Goal: Communication & Community: Answer question/provide support

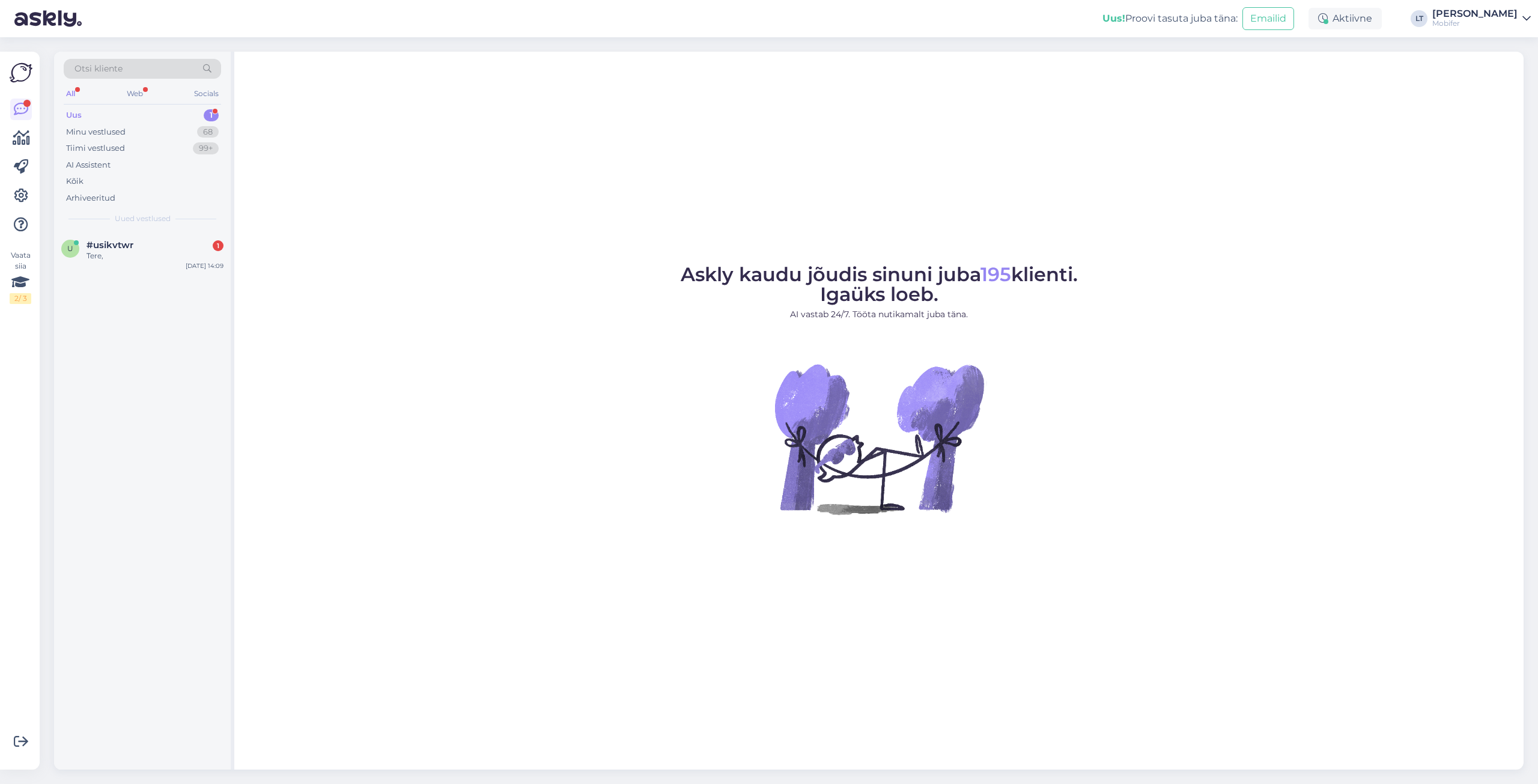
click at [80, 109] on div "Uus" at bounding box center [74, 115] width 16 height 12
click at [79, 112] on div "Uus" at bounding box center [74, 115] width 16 height 12
click at [103, 247] on span "#usikvtwr" at bounding box center [109, 245] width 47 height 11
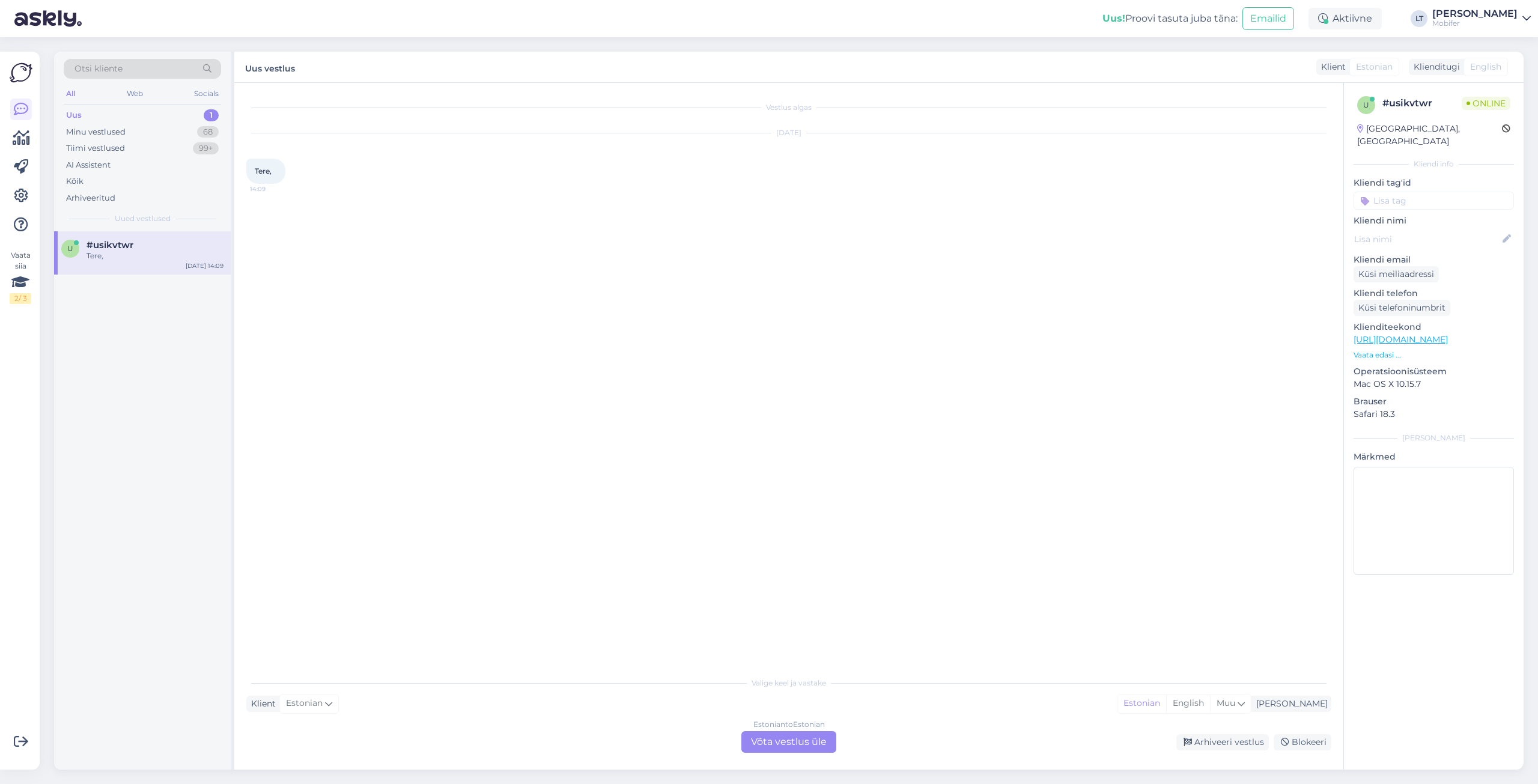
click at [809, 748] on div "Estonian to Estonian Võta vestlus üle" at bounding box center [789, 742] width 95 height 22
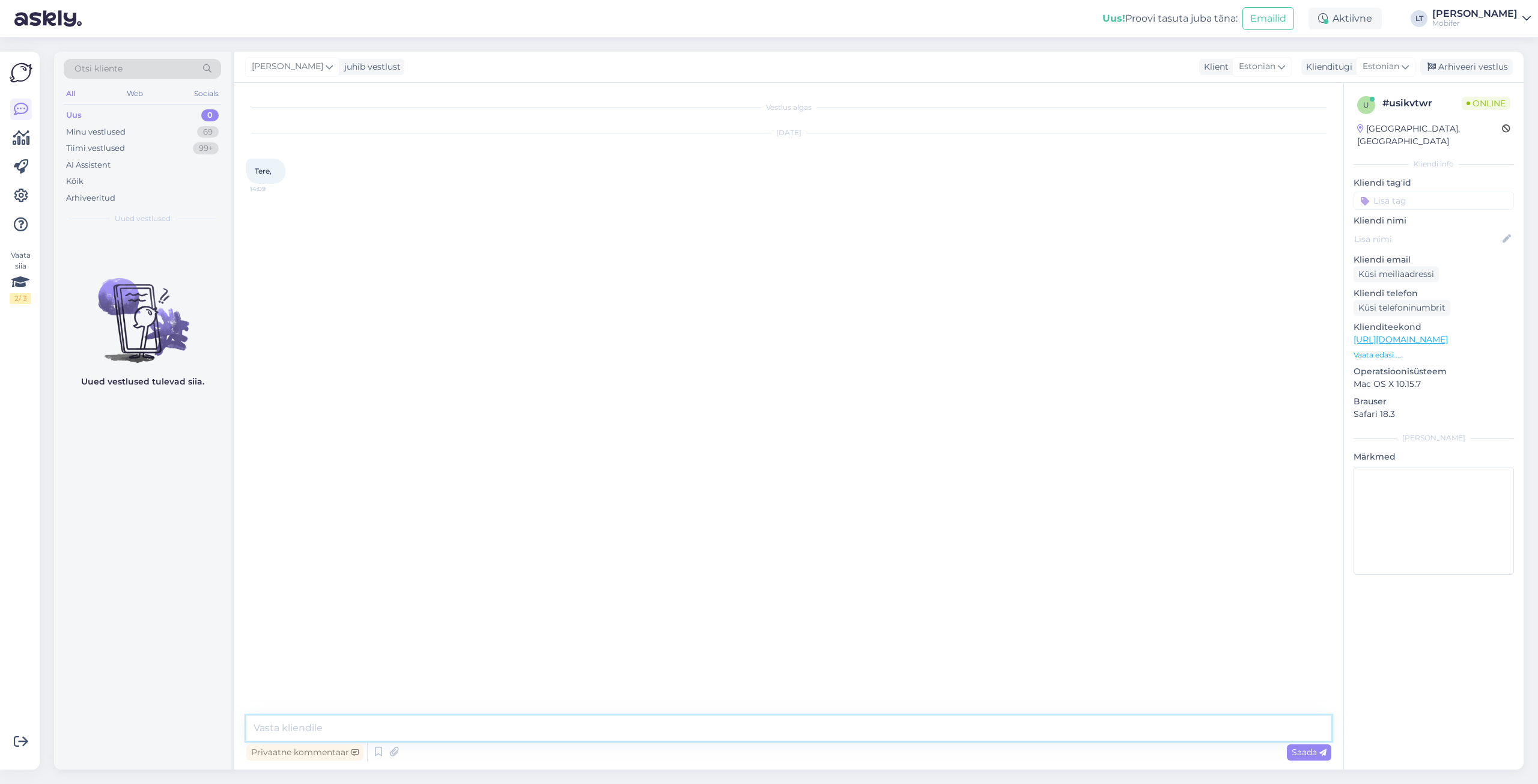
click at [489, 727] on textarea at bounding box center [788, 728] width 1085 height 26
type textarea "Tere! Kuidas saan teid aidata?"
click at [332, 732] on textarea at bounding box center [788, 728] width 1085 height 26
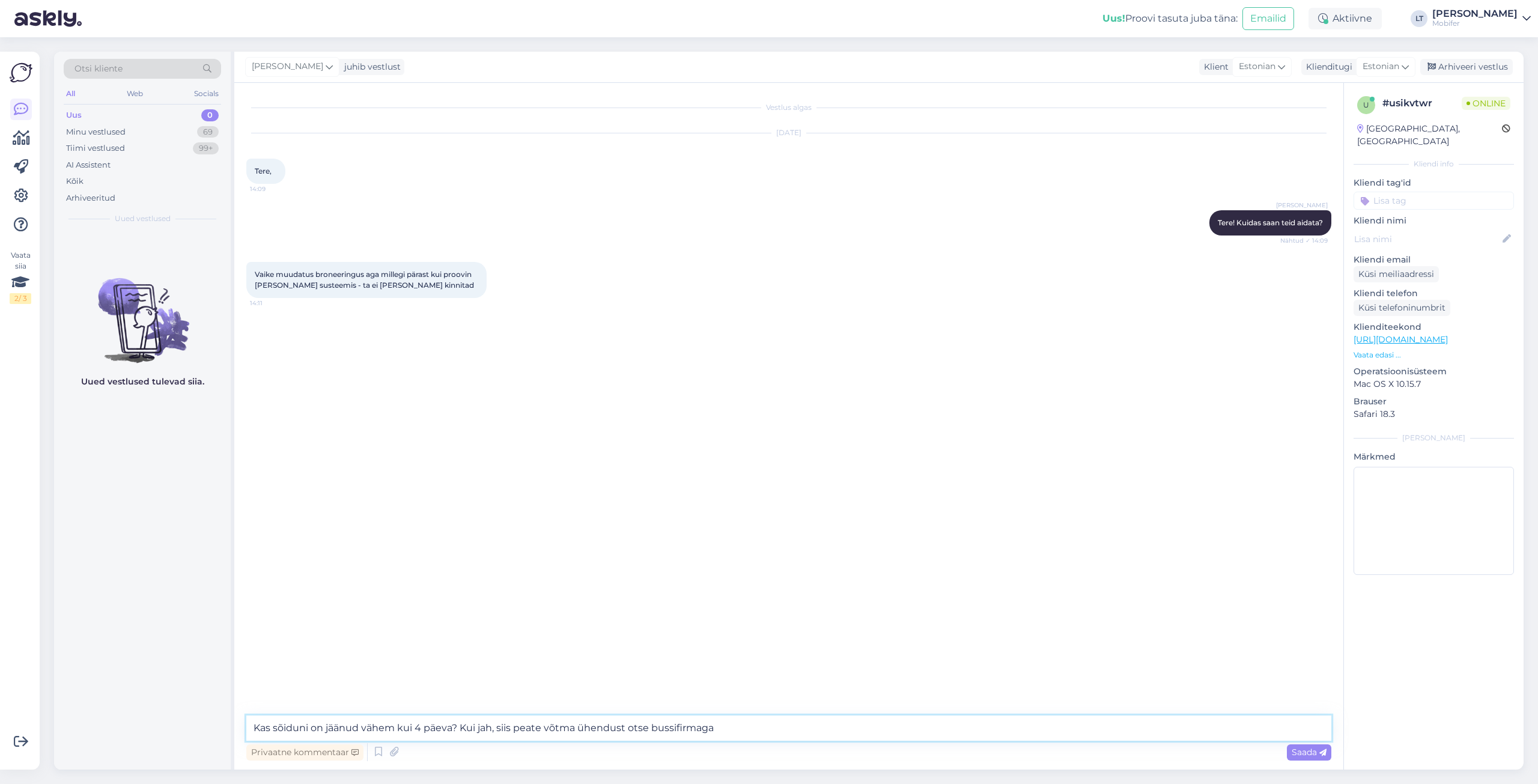
type textarea "Kas sõiduni on jäänud vähem kui 4 päeva? Kui jah, siis peate võtma ühendust ots…"
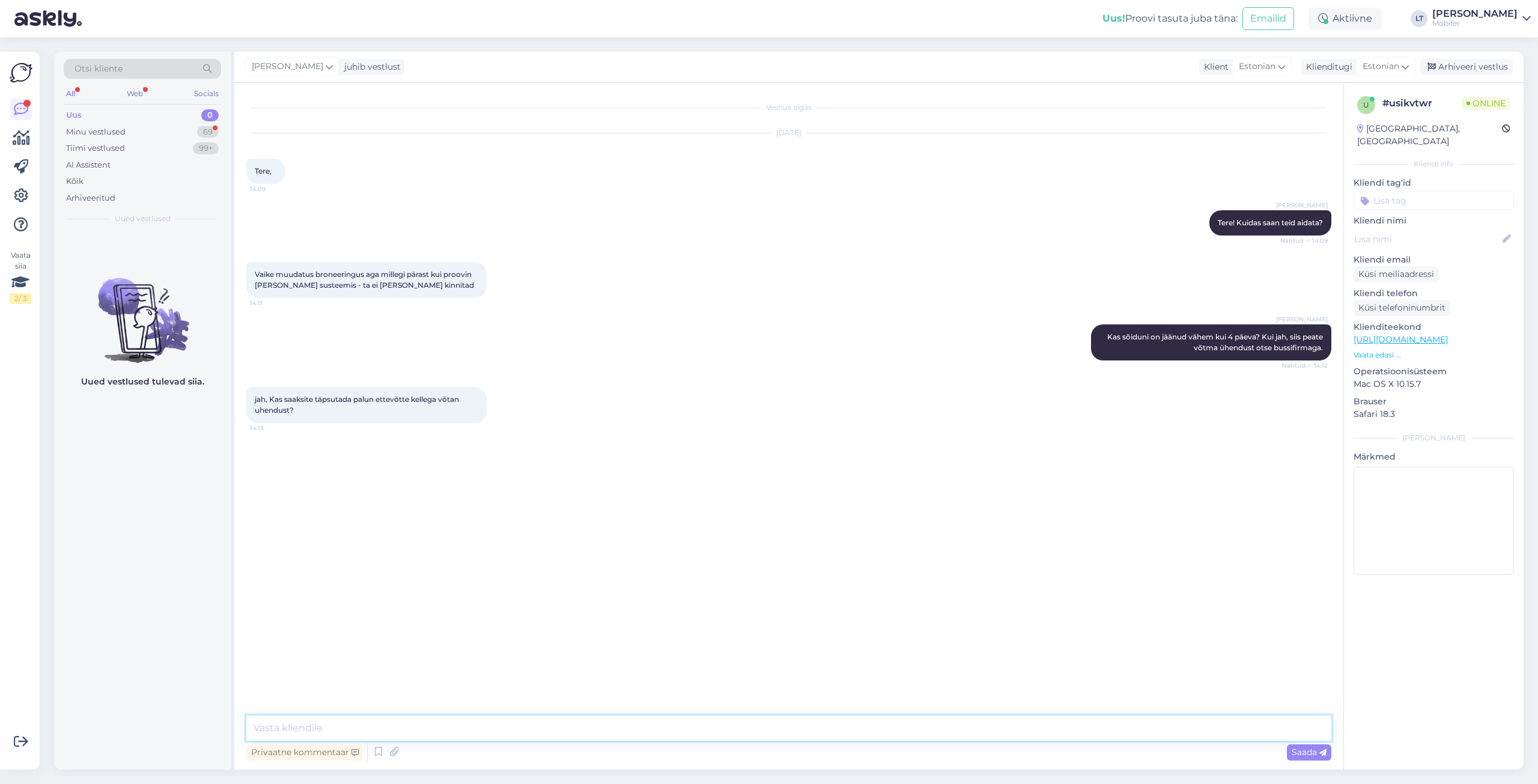
click at [326, 729] on textarea at bounding box center [788, 728] width 1085 height 26
type textarea "[PERSON_NAME] andke [PERSON_NAME] tellimuse nr."
type textarea "T"
click at [299, 510] on span "78S7B3XFHU" at bounding box center [278, 513] width 48 height 9
drag, startPoint x: 305, startPoint y: 511, endPoint x: 252, endPoint y: 511, distance: 53.0
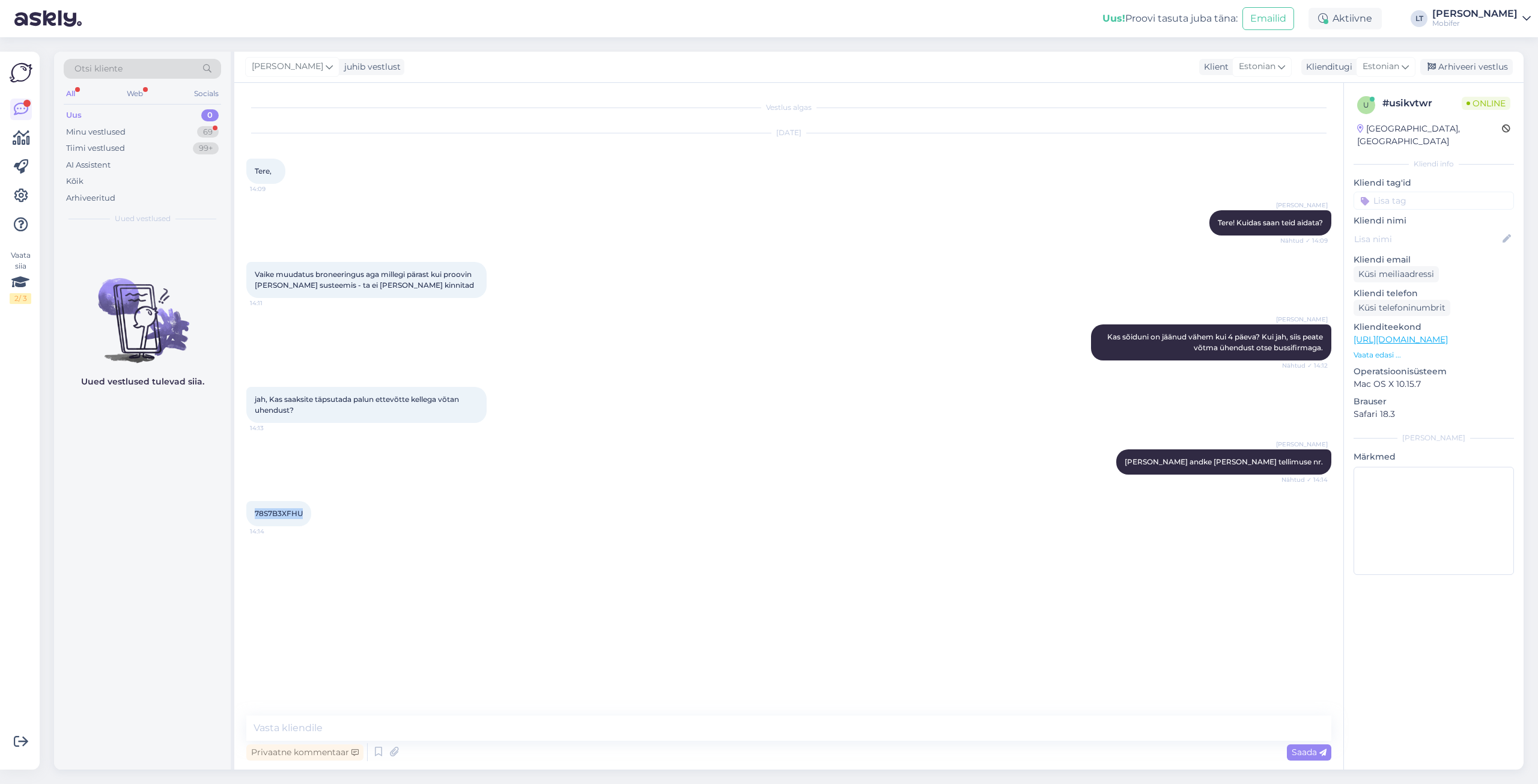
click at [252, 511] on div "78S7B3XFHU 14:14" at bounding box center [278, 514] width 65 height 26
copy span "78S7B3XFHU"
click at [323, 737] on textarea at bounding box center [788, 728] width 1085 height 26
paste textarea "Go Bus Tellimusveod [PHONE_NUMBER]"
click at [711, 712] on textarea "Tänan! Tellimuse kinnituse peal on ka see info olemas, aga saadan ka siit - Go …" at bounding box center [788, 720] width 1085 height 40
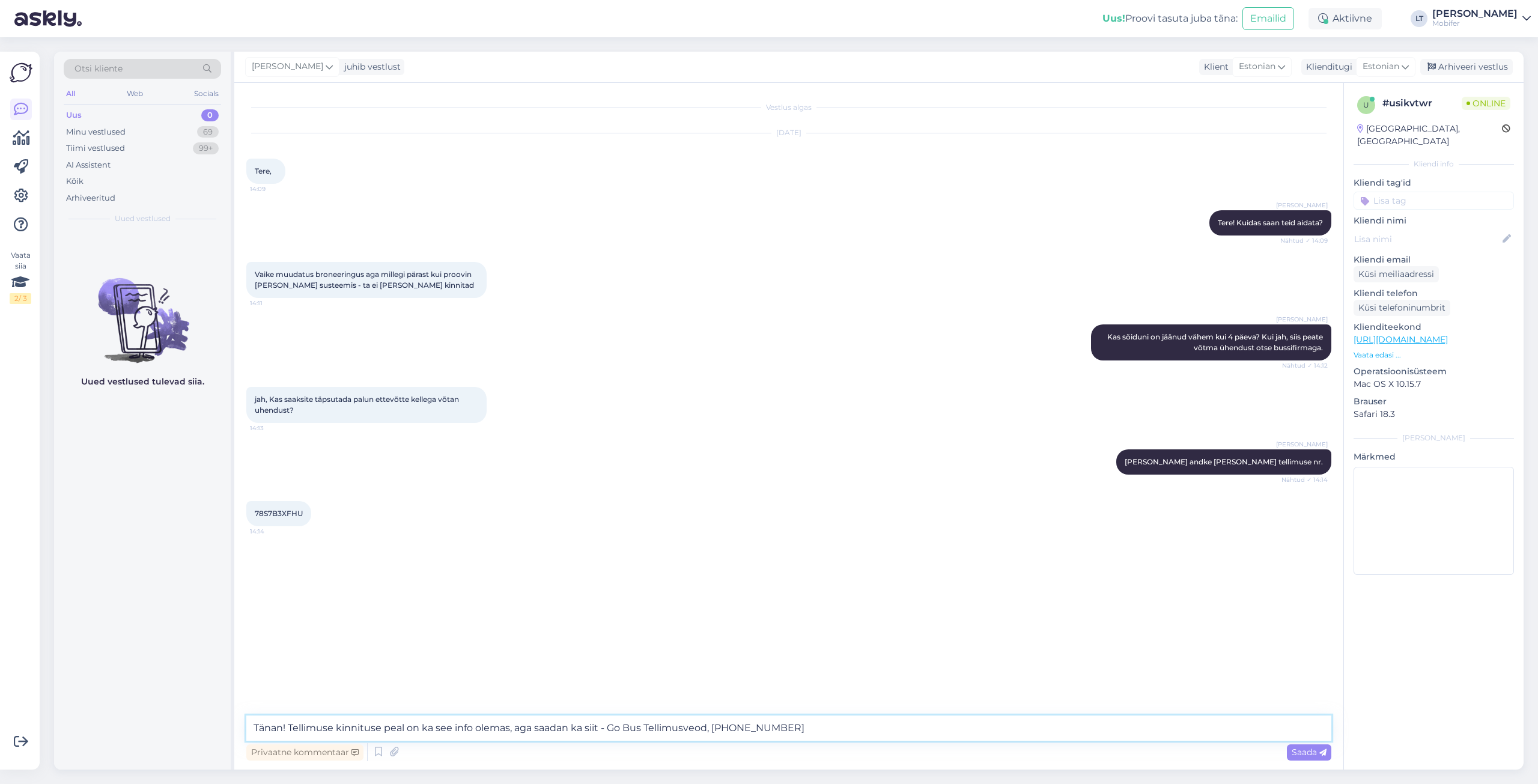
click at [788, 727] on textarea "Tänan! Tellimuse kinnituse peal on ka see info olemas, aga saadan ka siit - Go …" at bounding box center [788, 728] width 1085 height 26
type textarea "Tänan! Tellimuse kinnituse peal on ka see info olemas, aga saadan ka siit - Go …"
click at [1302, 752] on span "Saada" at bounding box center [1309, 752] width 35 height 11
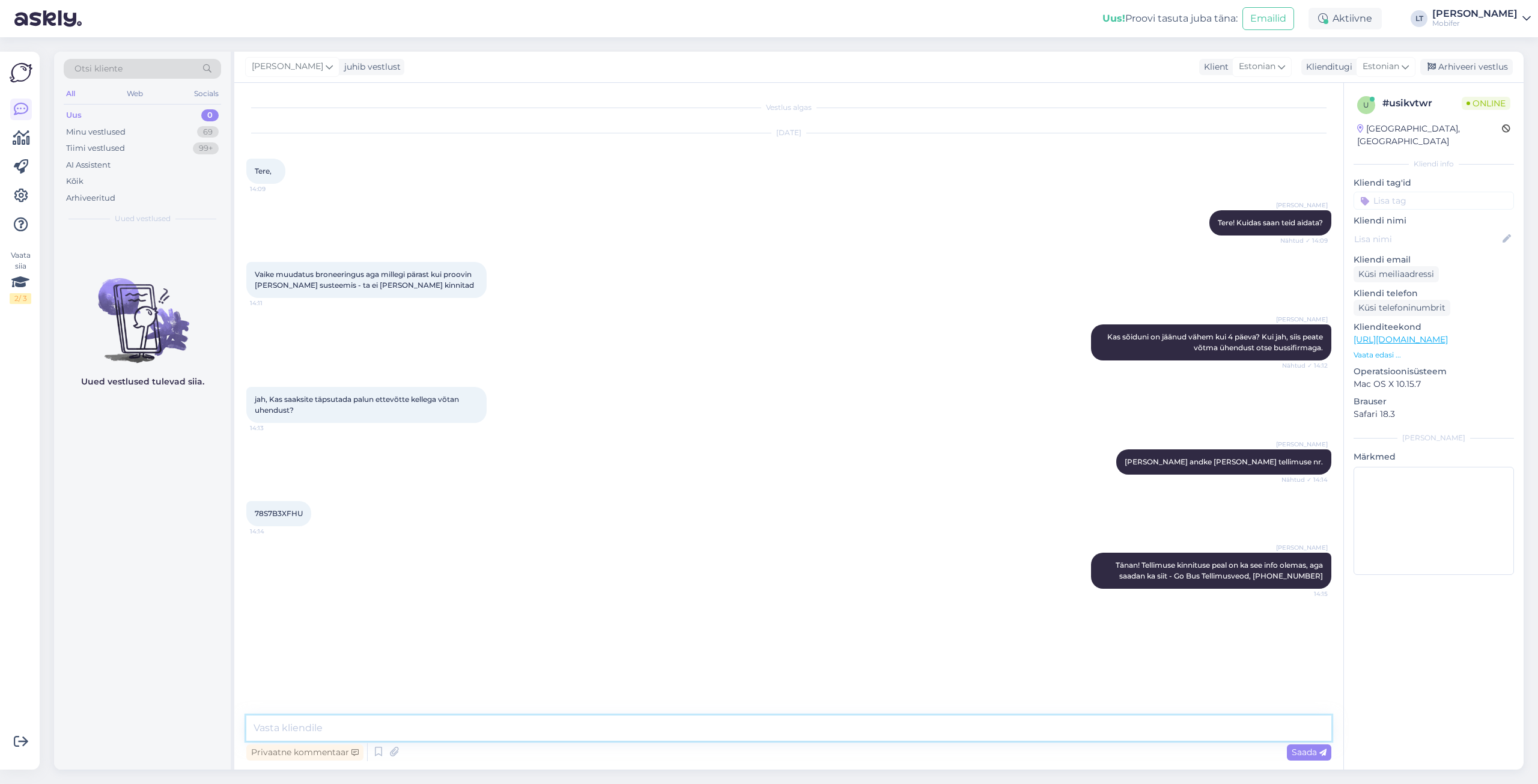
click at [307, 727] on textarea at bounding box center [788, 728] width 1085 height 26
type textarea "Mis muutust te soovisite teha ja ei saanud? Vaatan igaks juhuks omalt poolt üle…"
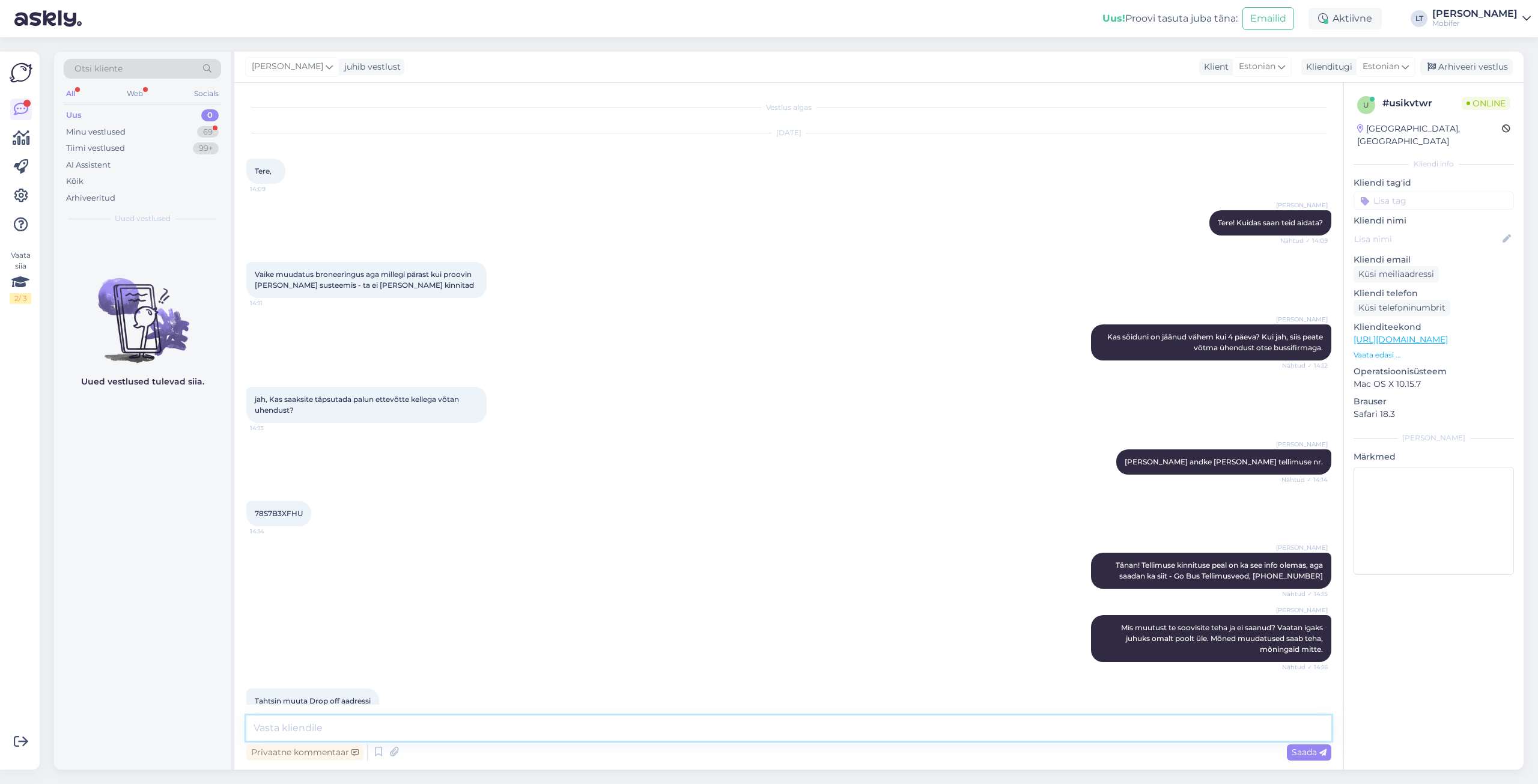
scroll to position [106, 0]
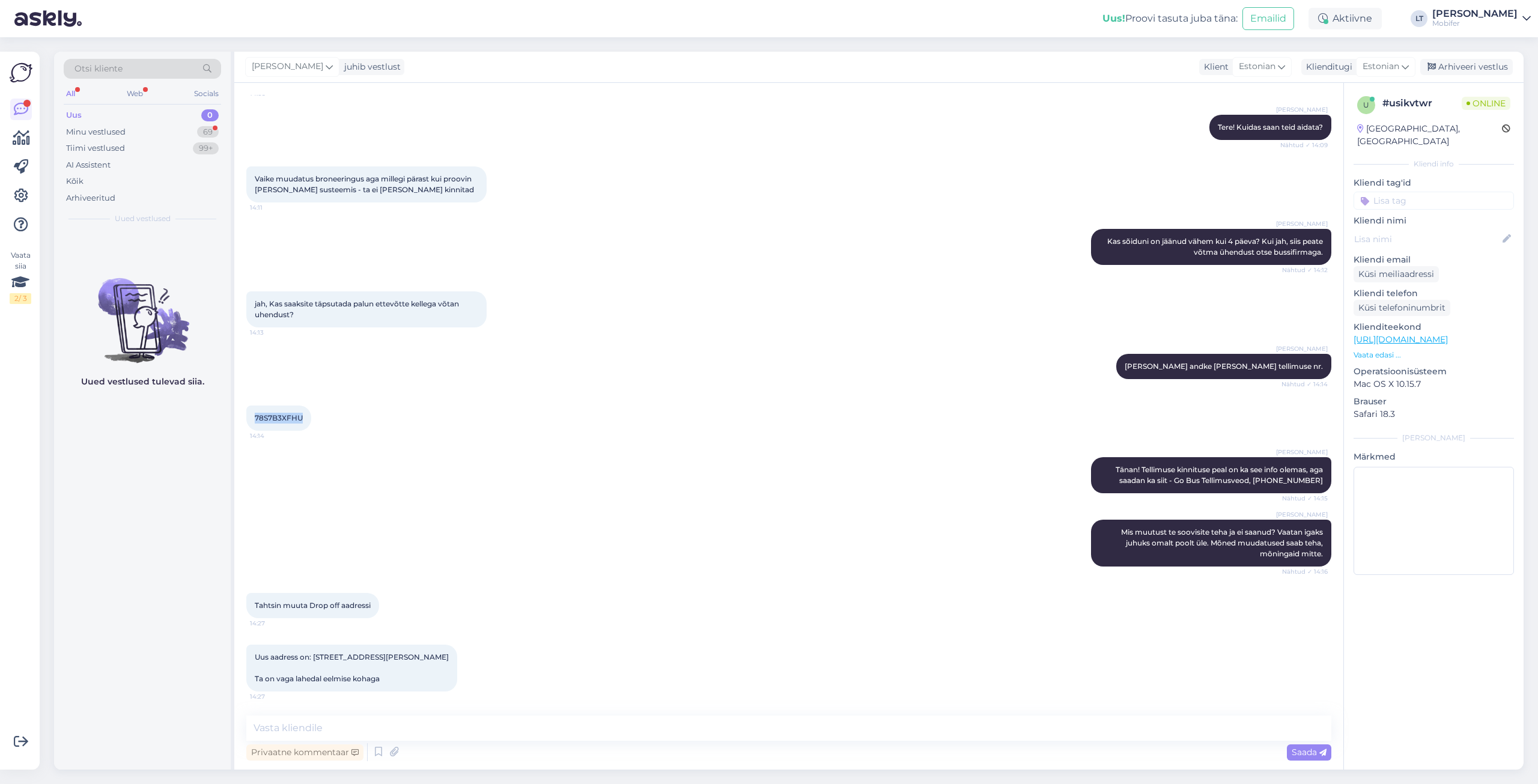
drag, startPoint x: 303, startPoint y: 406, endPoint x: 263, endPoint y: 405, distance: 40.0
click at [252, 406] on div "78S7B3XFHU 14:14" at bounding box center [278, 418] width 65 height 26
copy span "78S7B3XFHU"
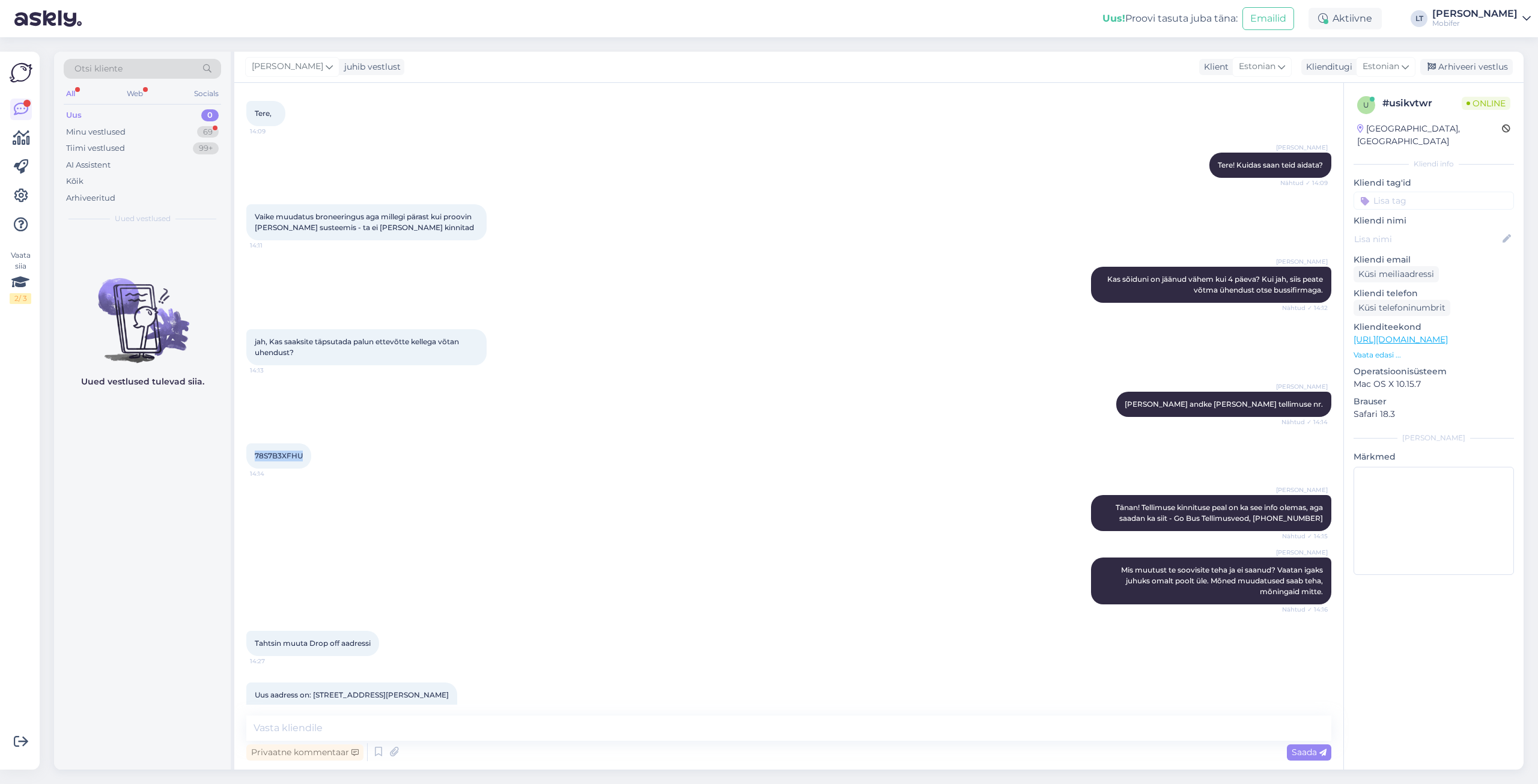
scroll to position [0, 0]
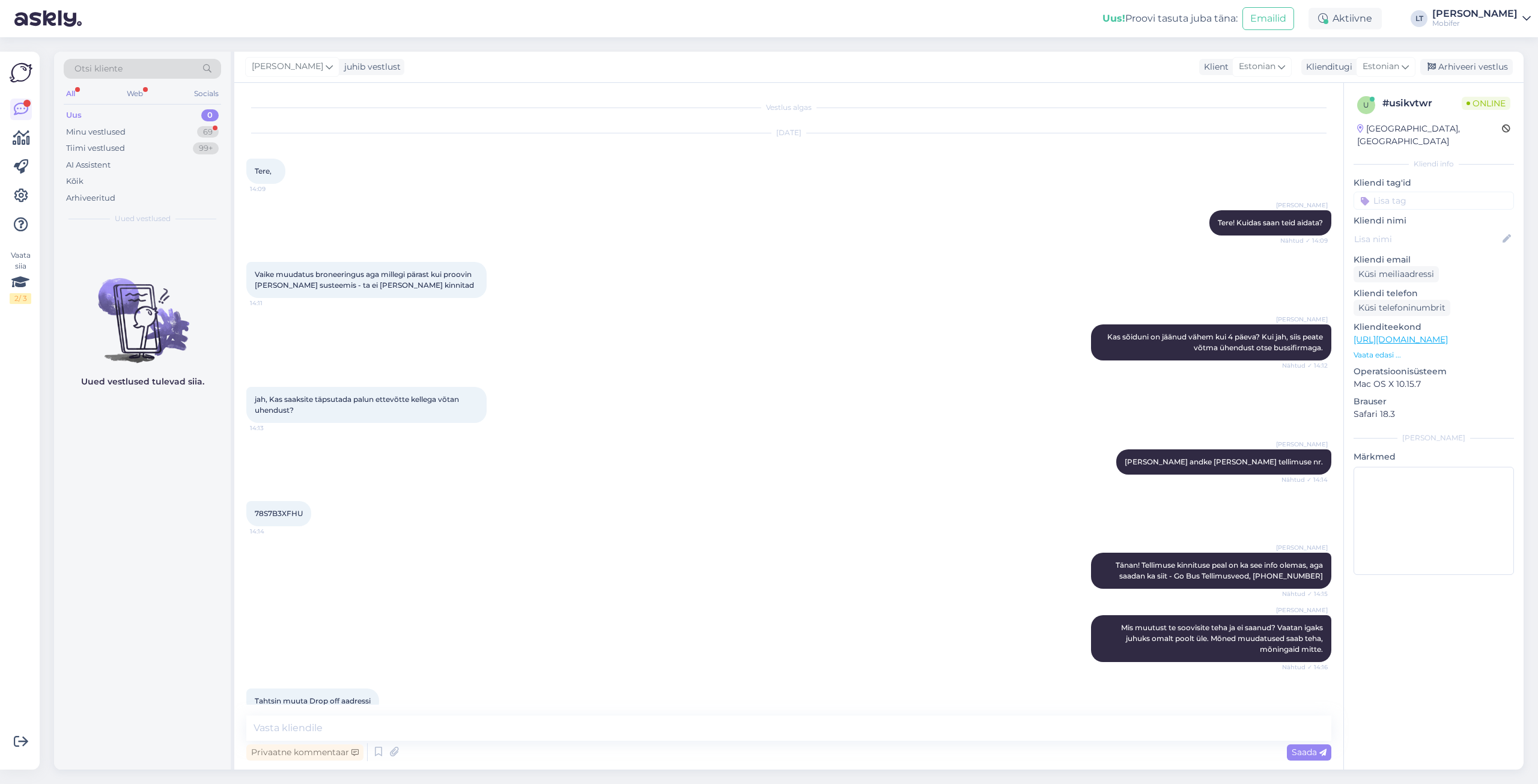
click at [278, 141] on div "[DATE] Tere, 14:09" at bounding box center [788, 159] width 1085 height 77
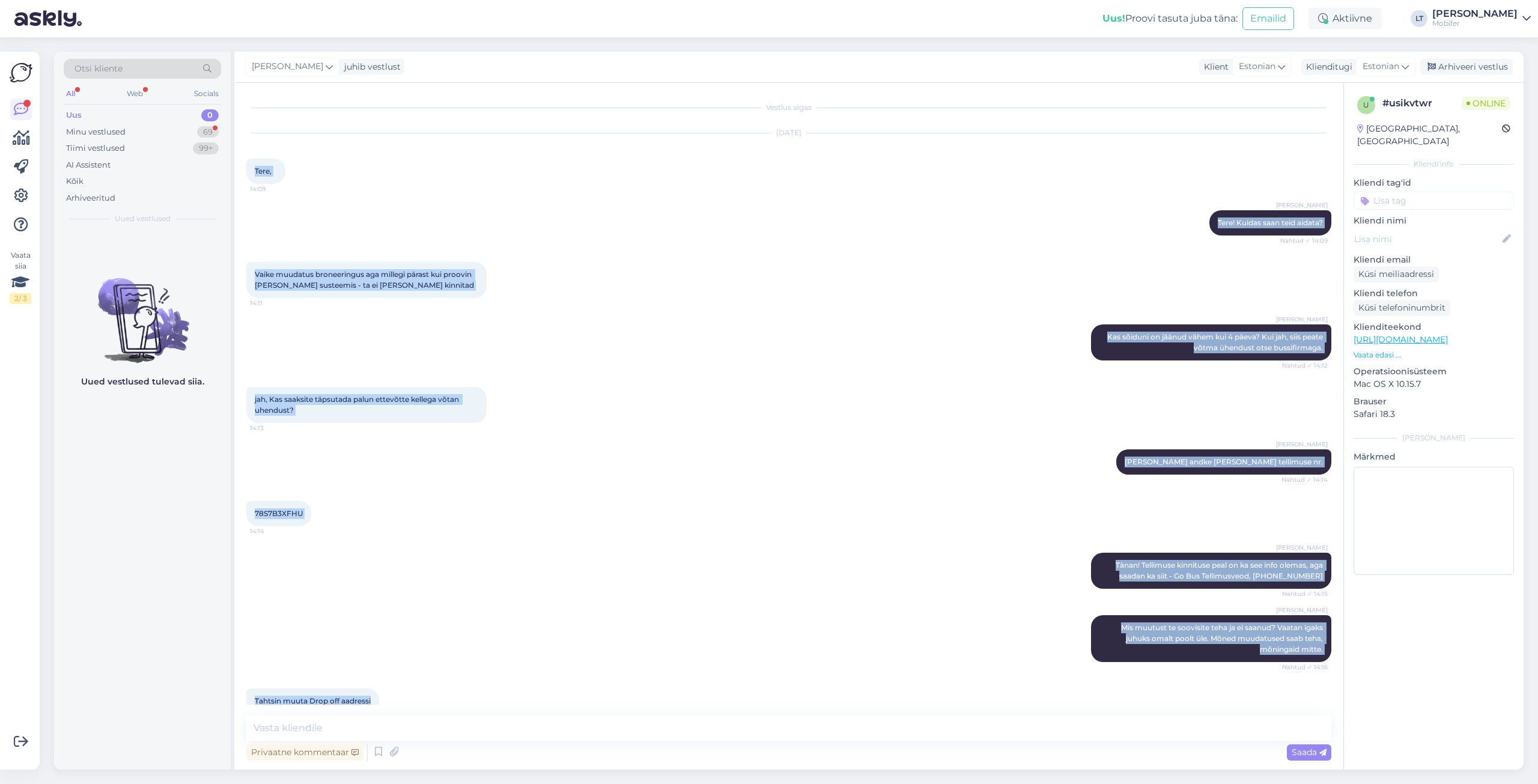
scroll to position [106, 0]
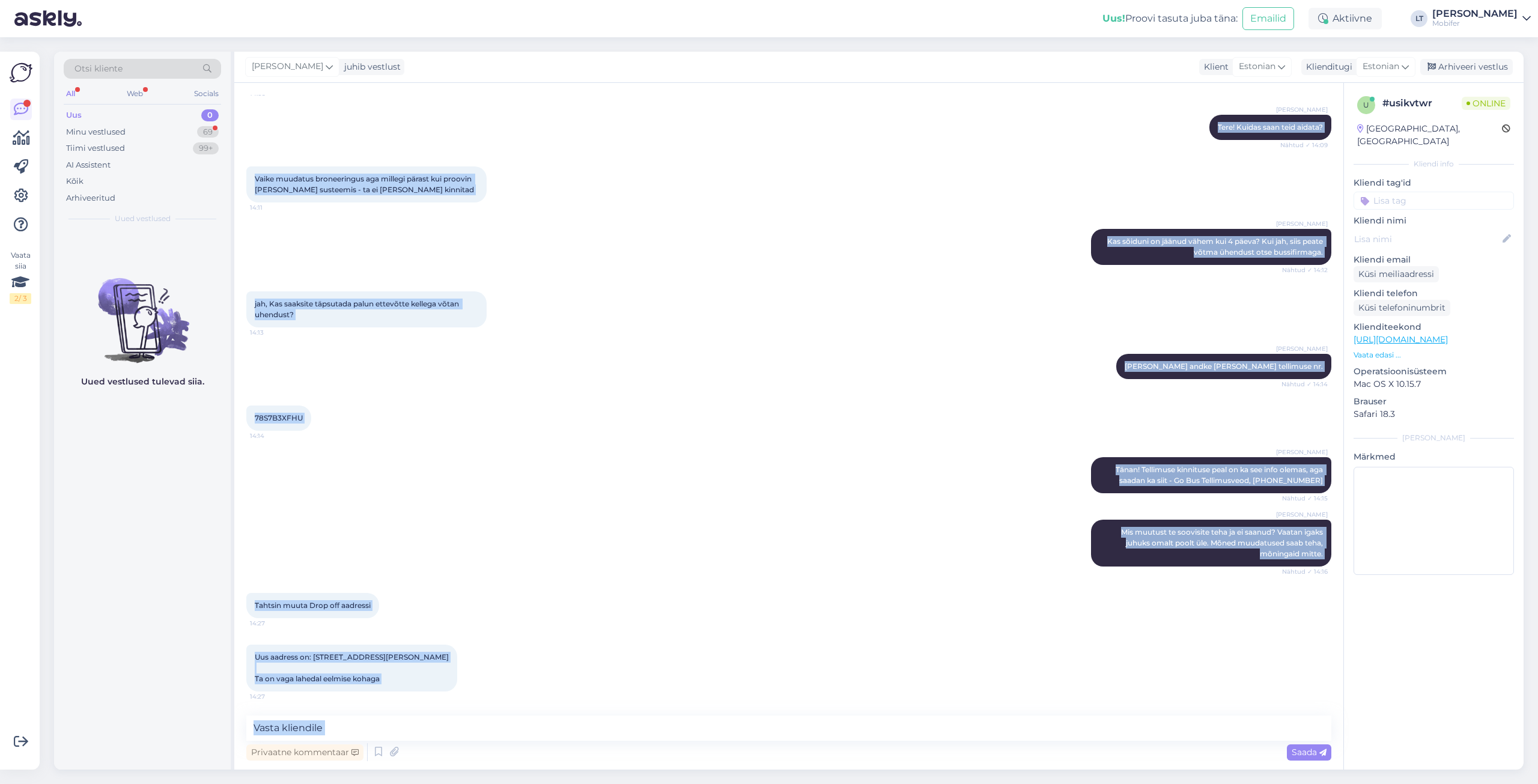
drag, startPoint x: 255, startPoint y: 168, endPoint x: 931, endPoint y: 793, distance: 920.7
click at [931, 783] on html "Uus! Proovi tasuta [PERSON_NAME]: Emailid Aktiivne LT Liis Tammekivi Mobifer Va…" at bounding box center [769, 392] width 1538 height 784
click at [565, 529] on div "Liis Tammekivi Mis muutust te soovisite teha ja ei saanud? Vaatan igaks juhuks …" at bounding box center [788, 543] width 1085 height 74
drag, startPoint x: 256, startPoint y: 168, endPoint x: 717, endPoint y: 679, distance: 688.2
click at [717, 679] on div "Vestlus algas [DATE] Tere, 14:09 Liis Tammekivi Tere! Kuidas saan teid aidata? …" at bounding box center [794, 399] width 1096 height 610
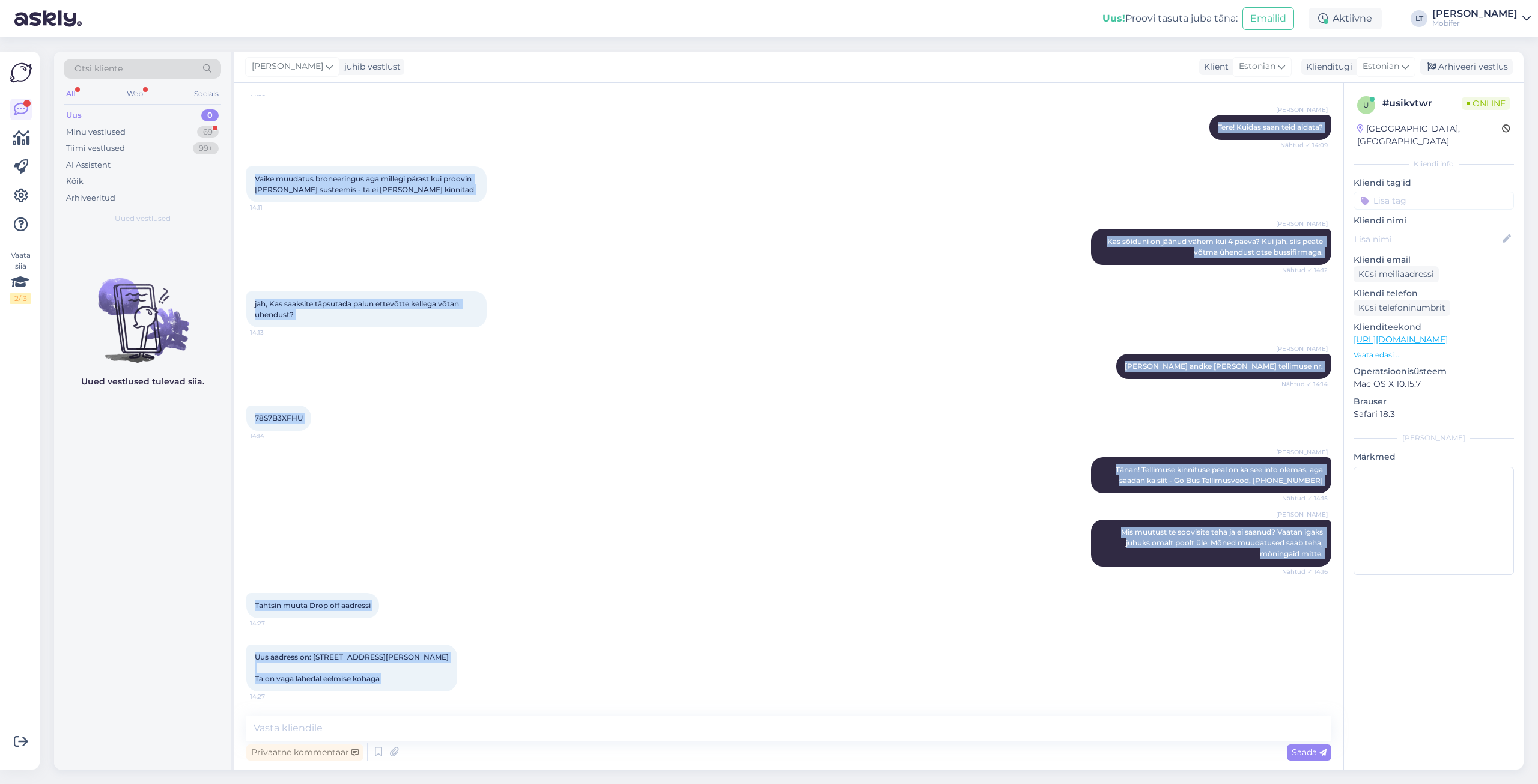
copy div "Tere, 14:09 [PERSON_NAME] Tere! Kuidas saan teid aidata? Nähtud ✓ 14:09 Vaike m…"
click at [860, 340] on div "Liis Tammekivi [PERSON_NAME] andke [PERSON_NAME] tellimuse nr. Nähtud ✓ 14:14" at bounding box center [788, 366] width 1085 height 52
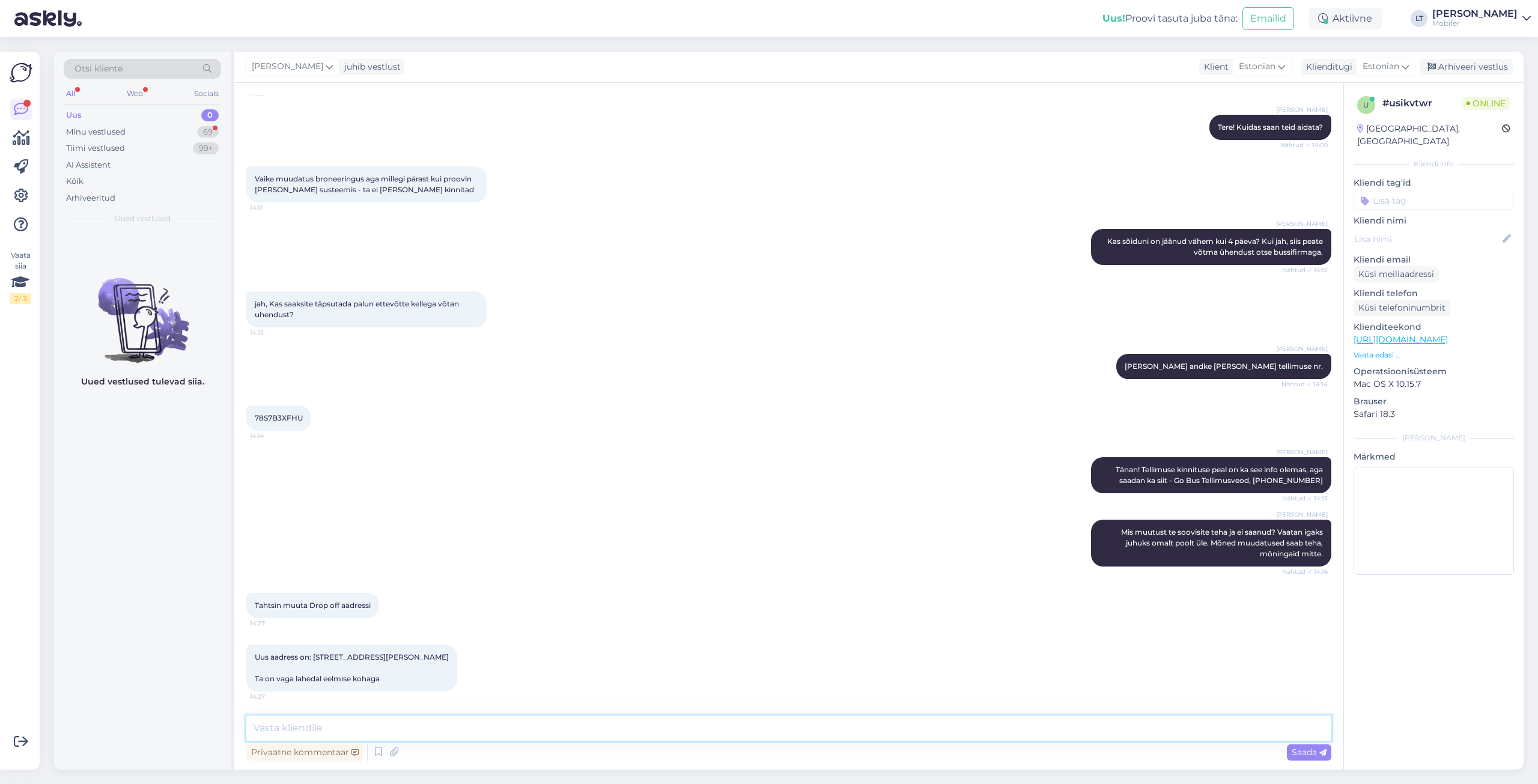
click at [349, 735] on textarea at bounding box center [788, 728] width 1085 height 26
type textarea "Hästi, vaatame ise [PERSON_NAME], aga ilmselt ikkagi see läheb viimase [PERSON_…"
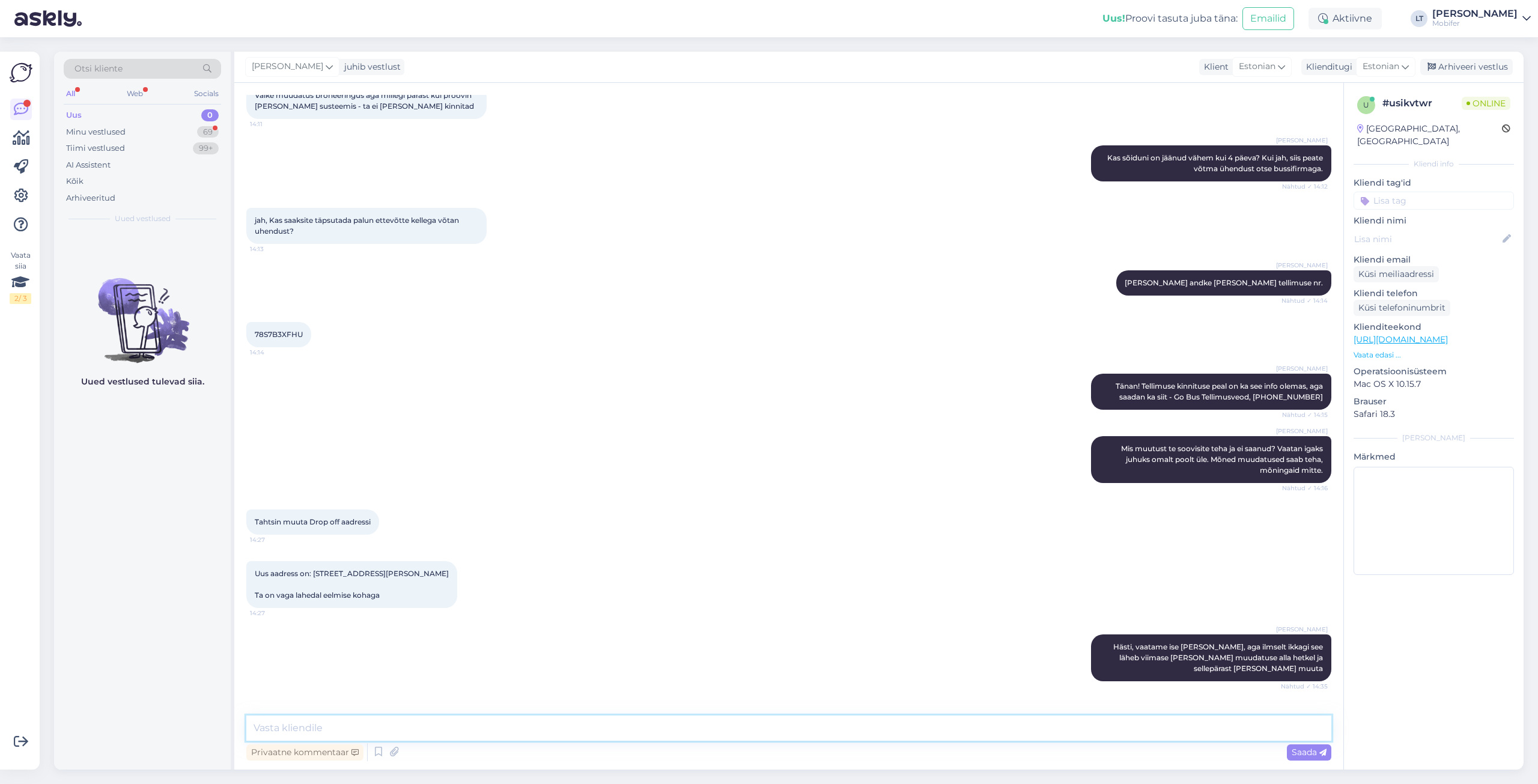
scroll to position [231, 0]
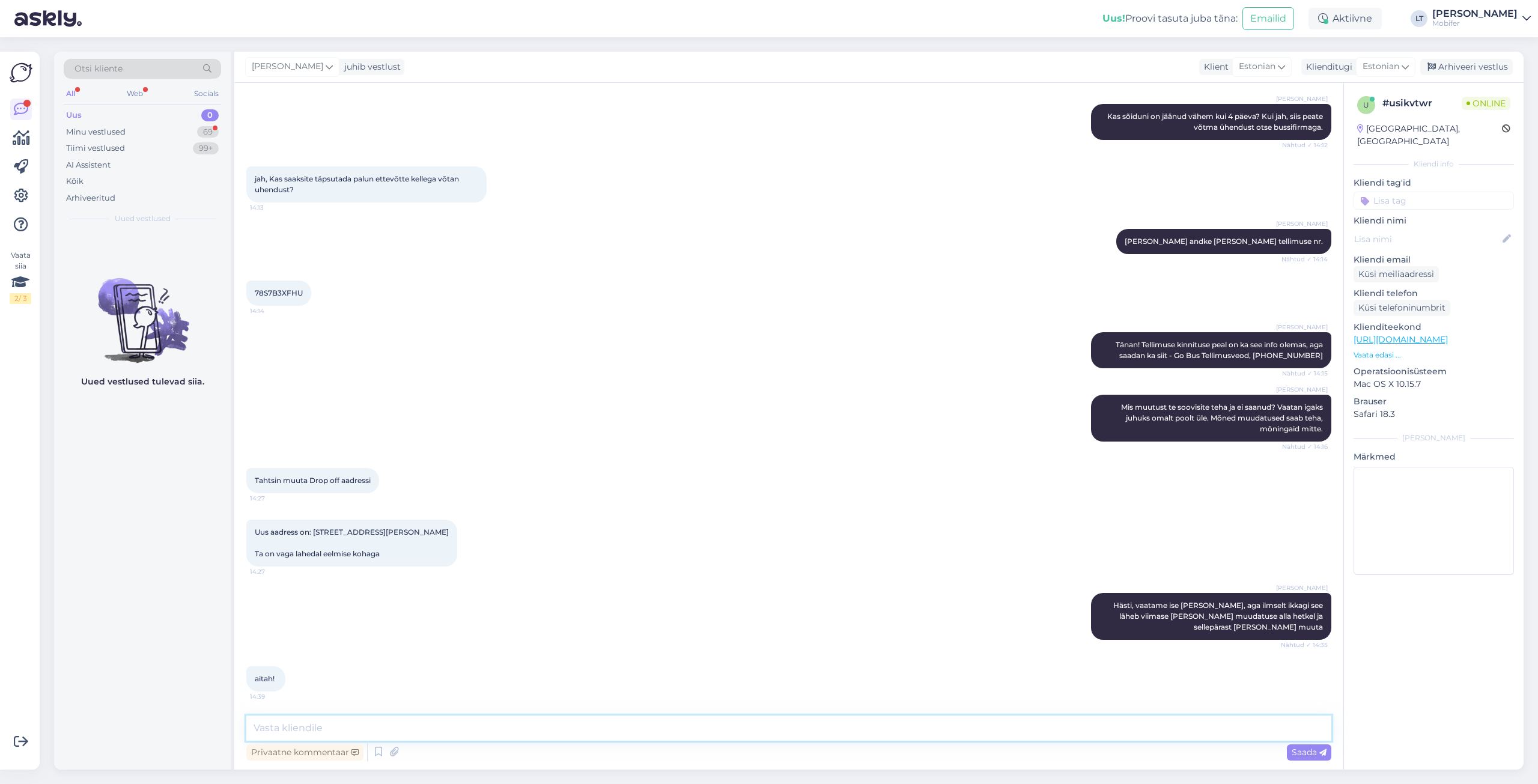
click at [309, 729] on textarea at bounding box center [788, 728] width 1085 height 26
type textarea "E"
type textarea "Aitäh! Kena päeva!"
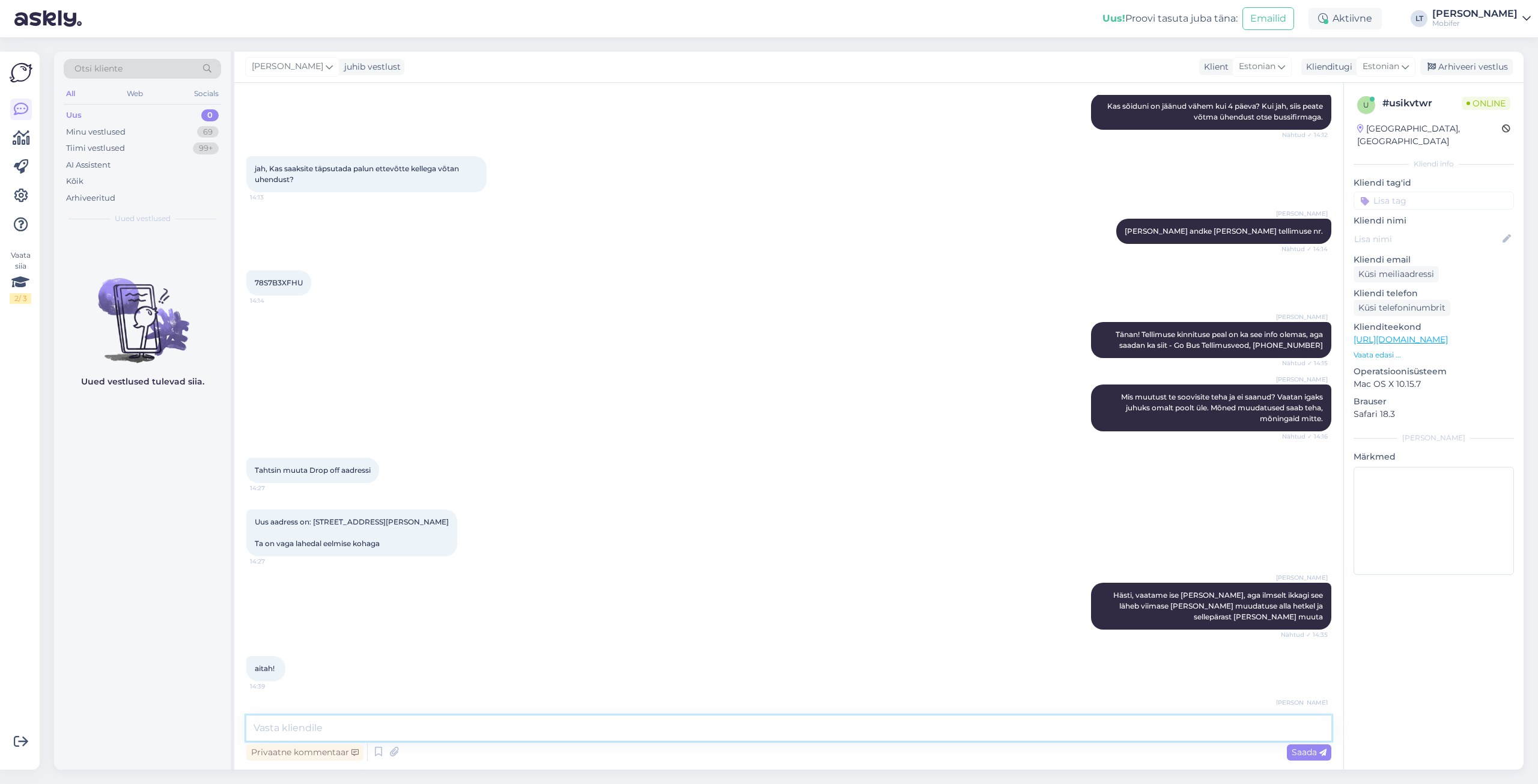
scroll to position [283, 0]
